Goal: Information Seeking & Learning: Check status

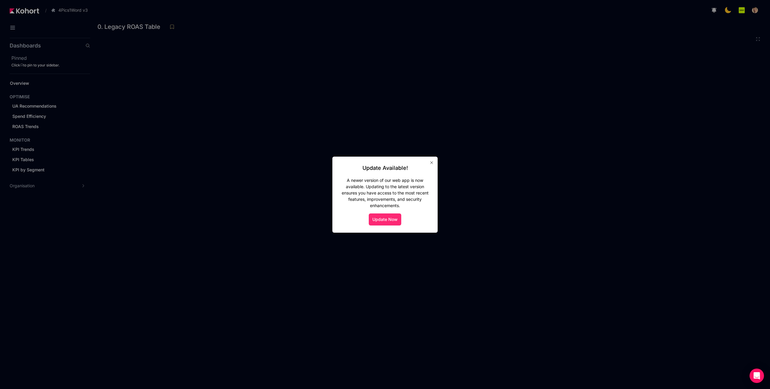
click at [383, 218] on button "Update Now" at bounding box center [385, 220] width 32 height 12
